Goal: Find specific page/section: Find specific page/section

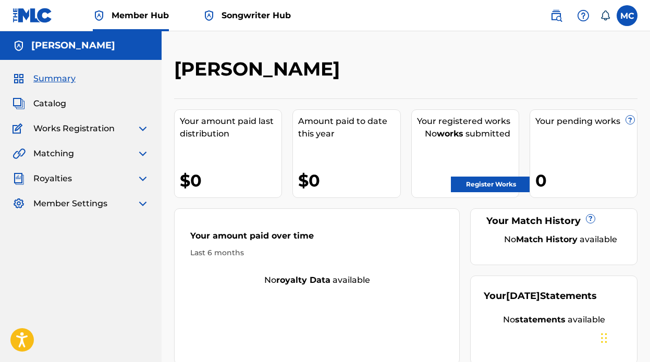
click at [271, 16] on span "Songwriter Hub" at bounding box center [255, 15] width 69 height 12
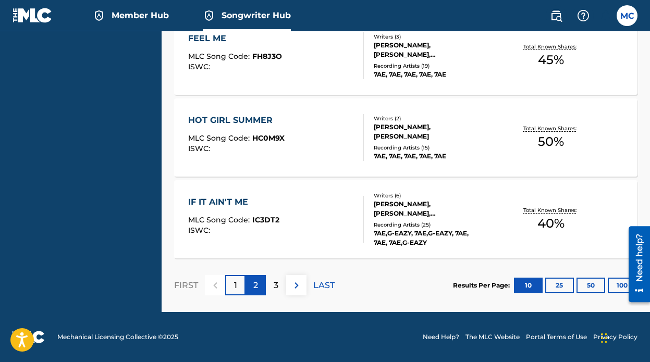
click at [252, 285] on div "2" at bounding box center [255, 285] width 20 height 20
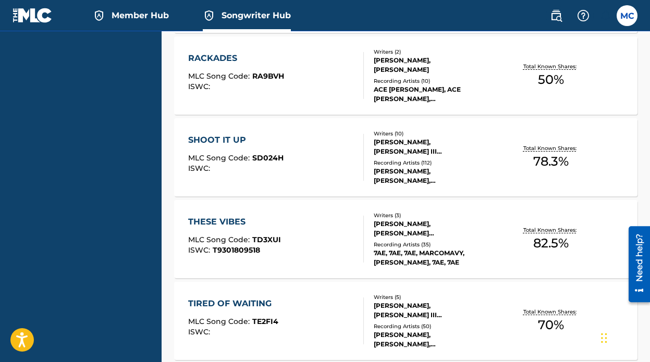
scroll to position [428, 0]
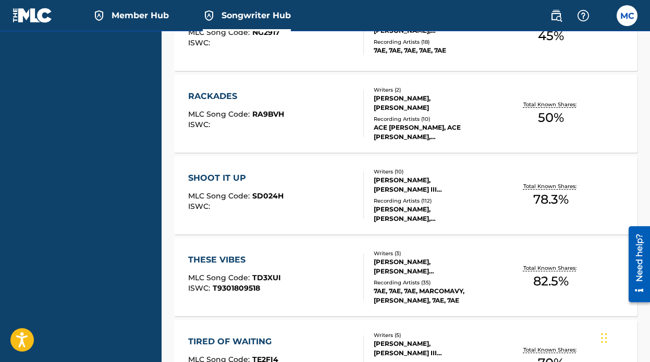
click at [294, 180] on div "SHOOT IT UP MLC Song Code : SD024H ISWC :" at bounding box center [276, 195] width 176 height 47
